Goal: Entertainment & Leisure: Consume media (video, audio)

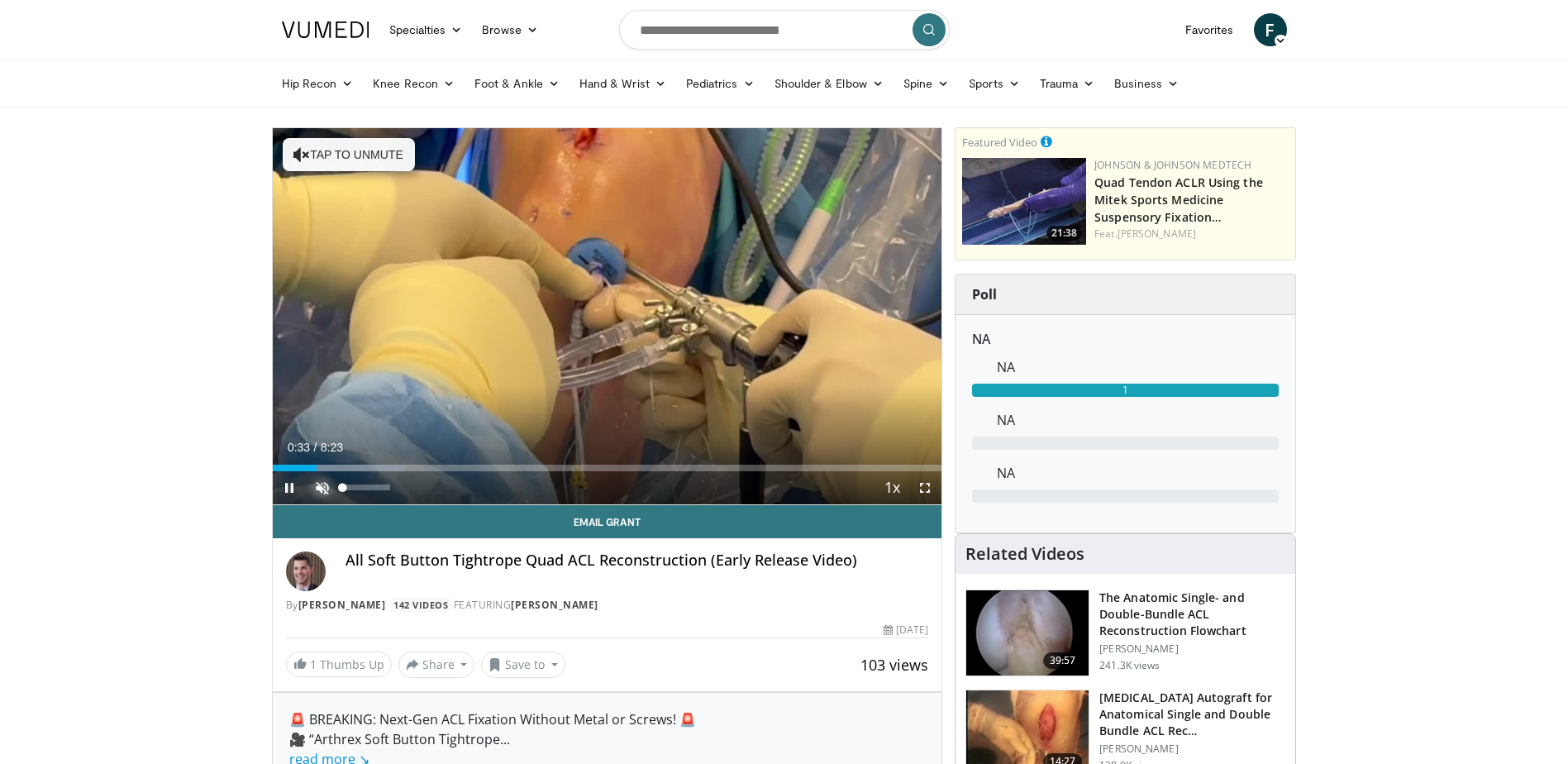
click at [325, 491] on span "Video Player" at bounding box center [323, 488] width 33 height 33
click at [363, 486] on div "40%" at bounding box center [367, 488] width 47 height 6
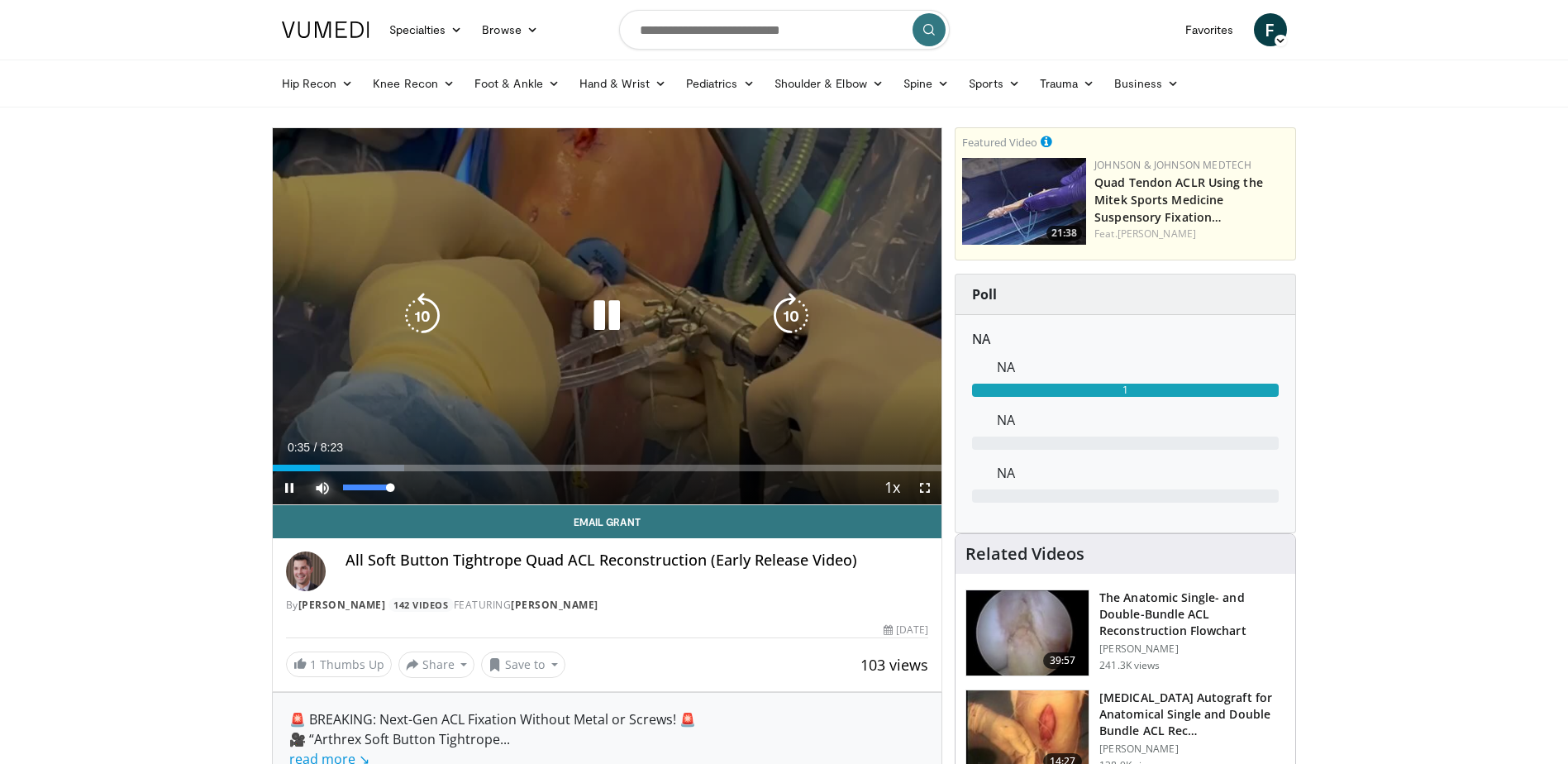
drag, startPoint x: 363, startPoint y: 486, endPoint x: 405, endPoint y: 485, distance: 42.0
click at [393, 485] on div "Mute 100%" at bounding box center [364, 488] width 116 height 33
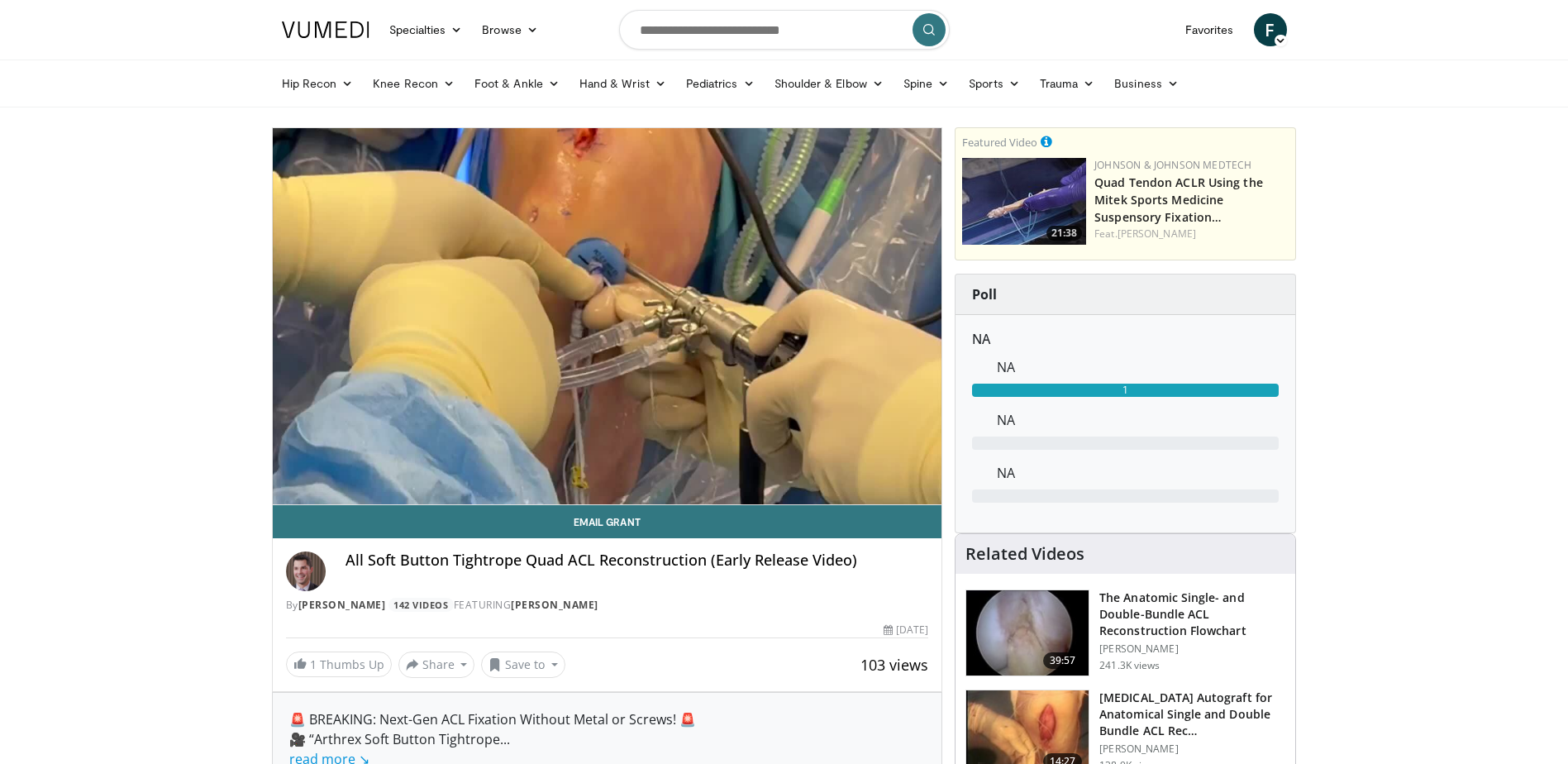
click at [0, 350] on html "Specialties Adult & Family Medicine Allergy, [MEDICAL_DATA], Immunology Anesthe…" at bounding box center [784, 382] width 1568 height 764
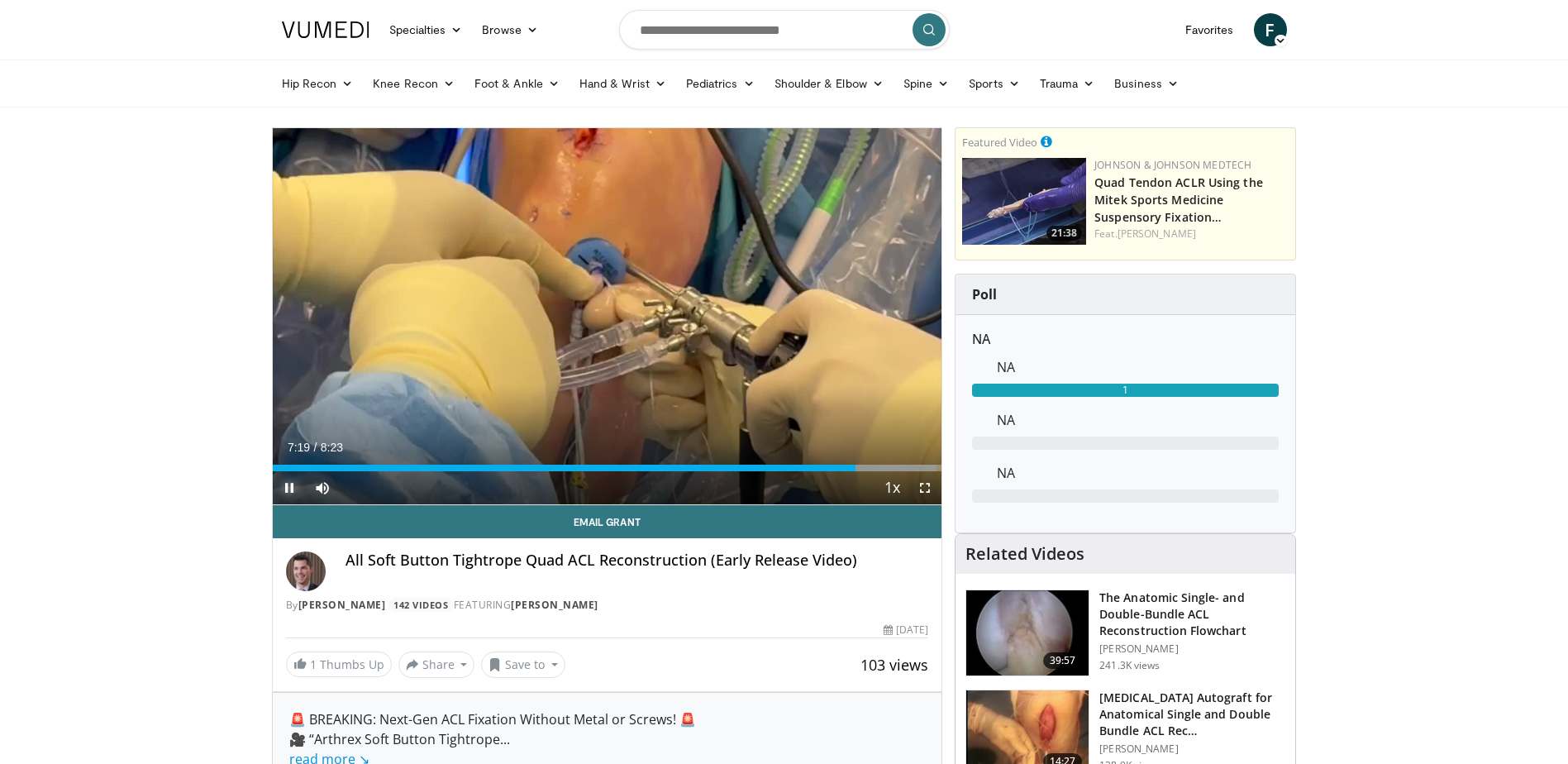
click at [295, 484] on span "Video Player" at bounding box center [290, 488] width 33 height 33
